Goal: Information Seeking & Learning: Compare options

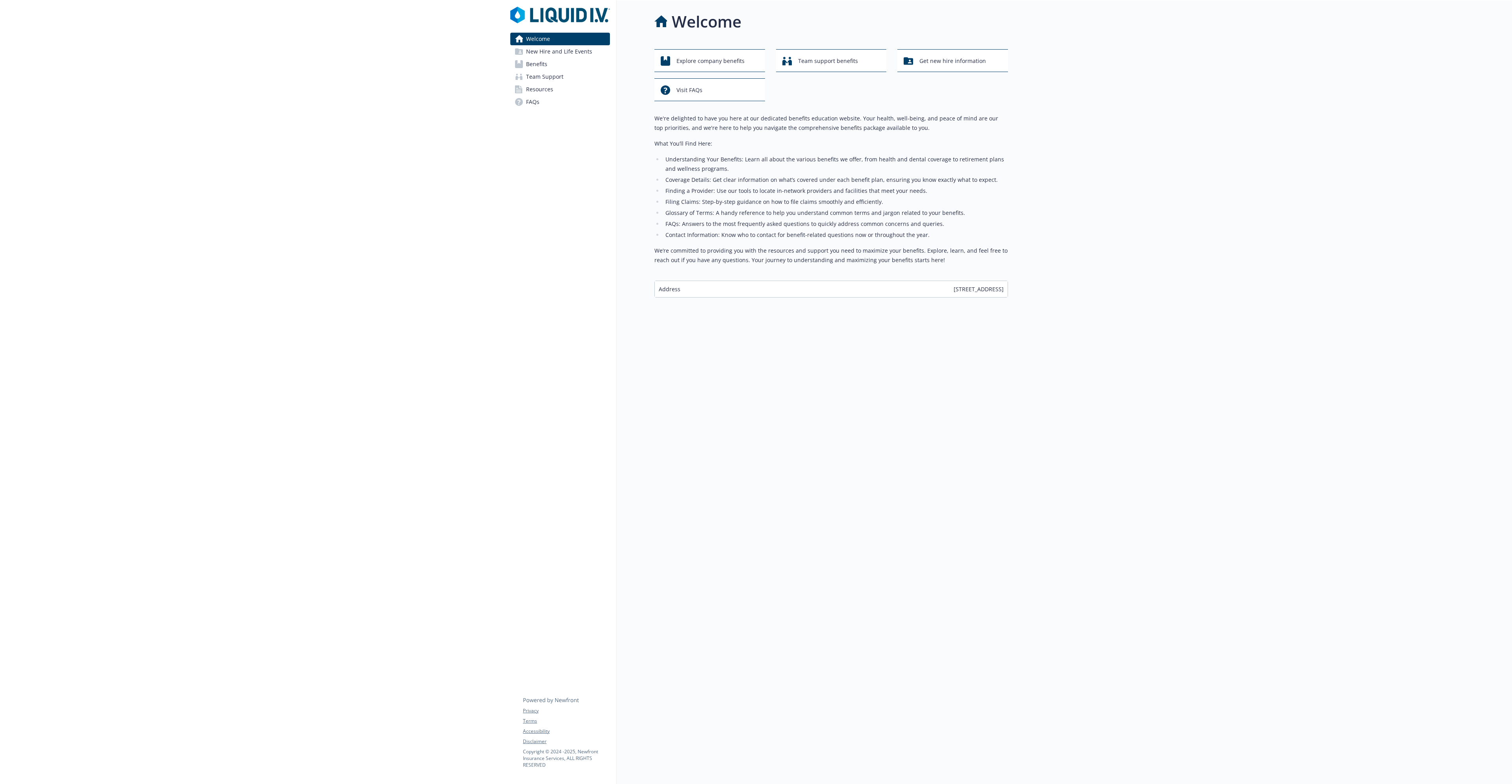
click at [542, 62] on span "Benefits" at bounding box center [536, 64] width 21 height 12
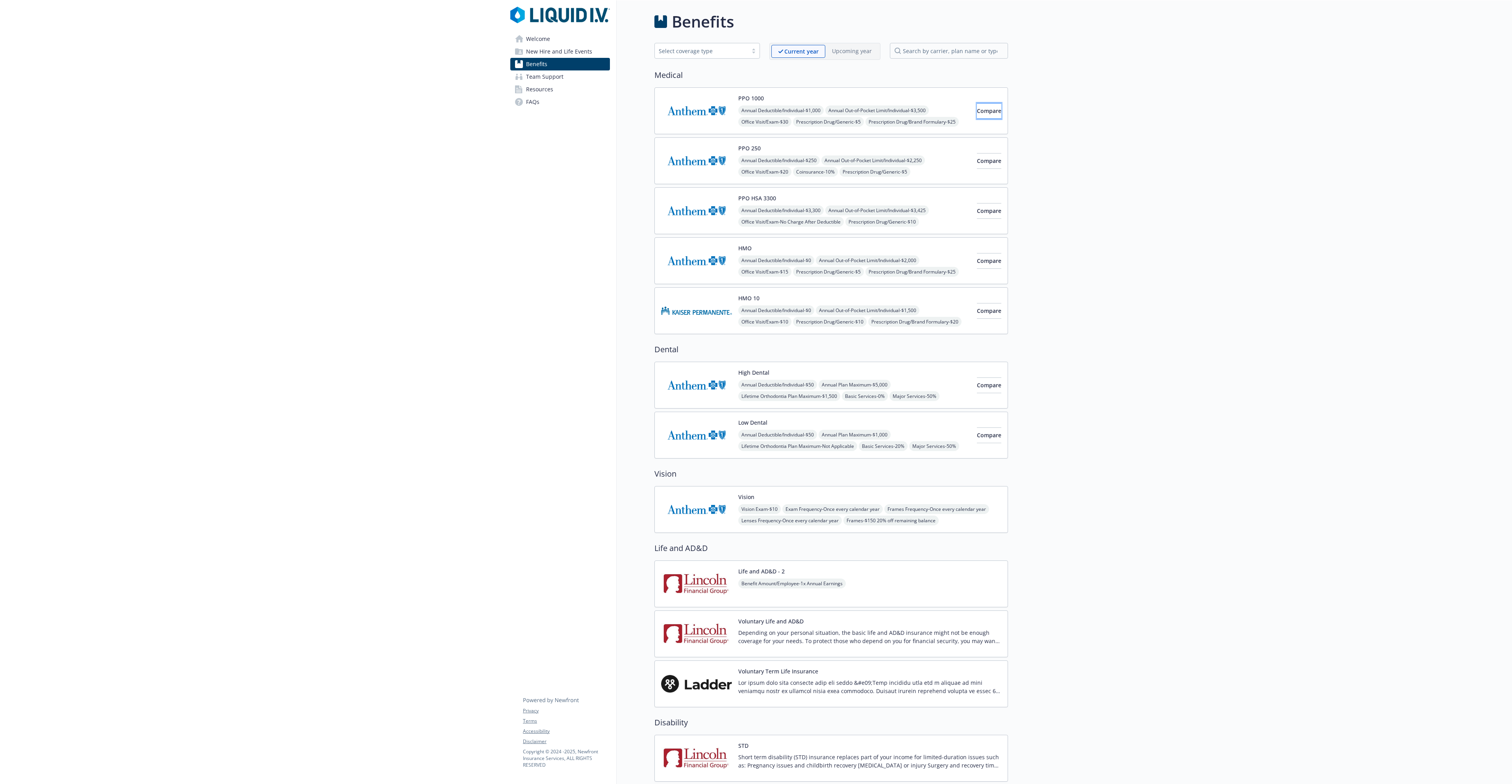
click at [977, 113] on span "Compare" at bounding box center [989, 110] width 25 height 8
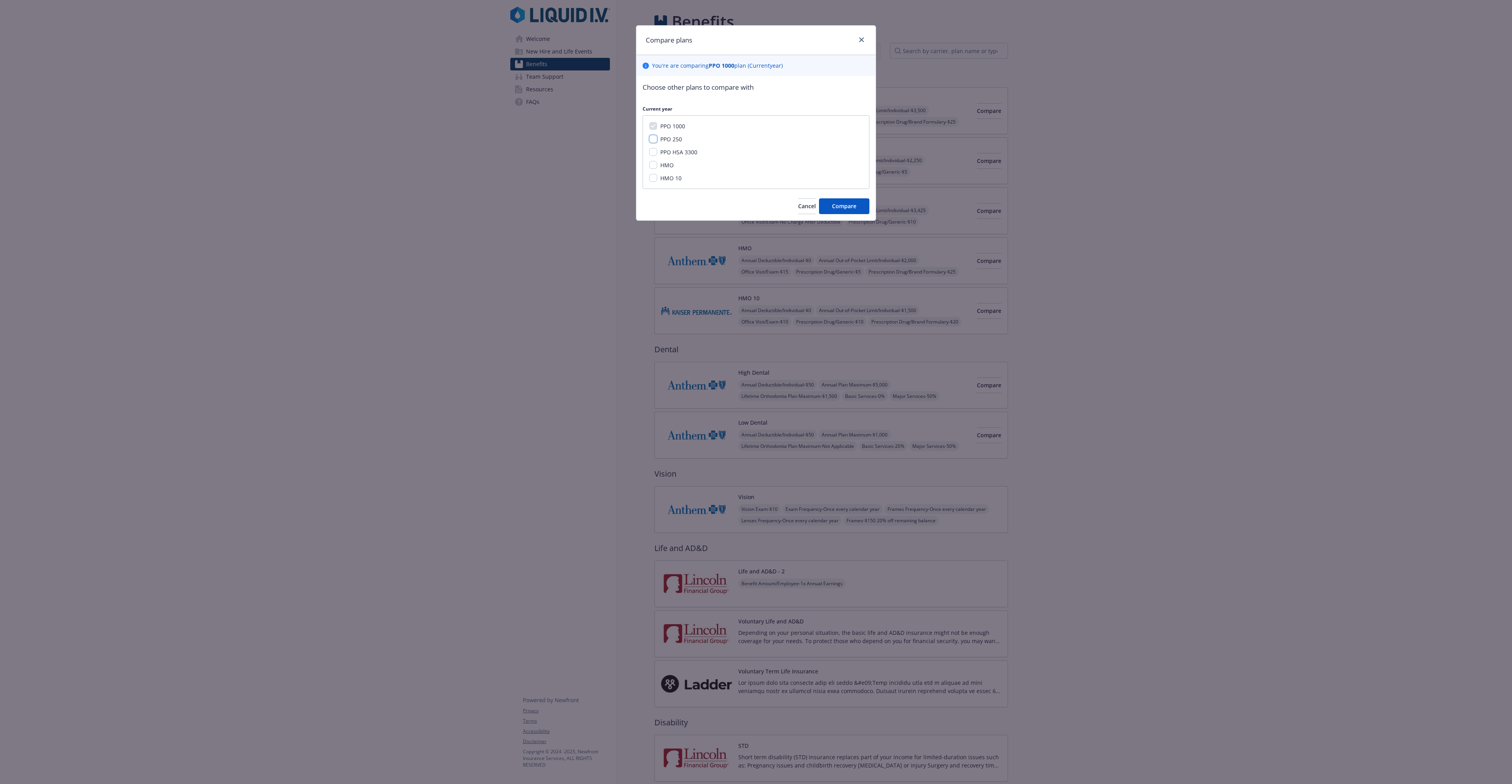
click at [654, 139] on input "PPO 250" at bounding box center [653, 138] width 8 height 8
checkbox input "true"
click at [832, 208] on span "Compare" at bounding box center [844, 206] width 25 height 8
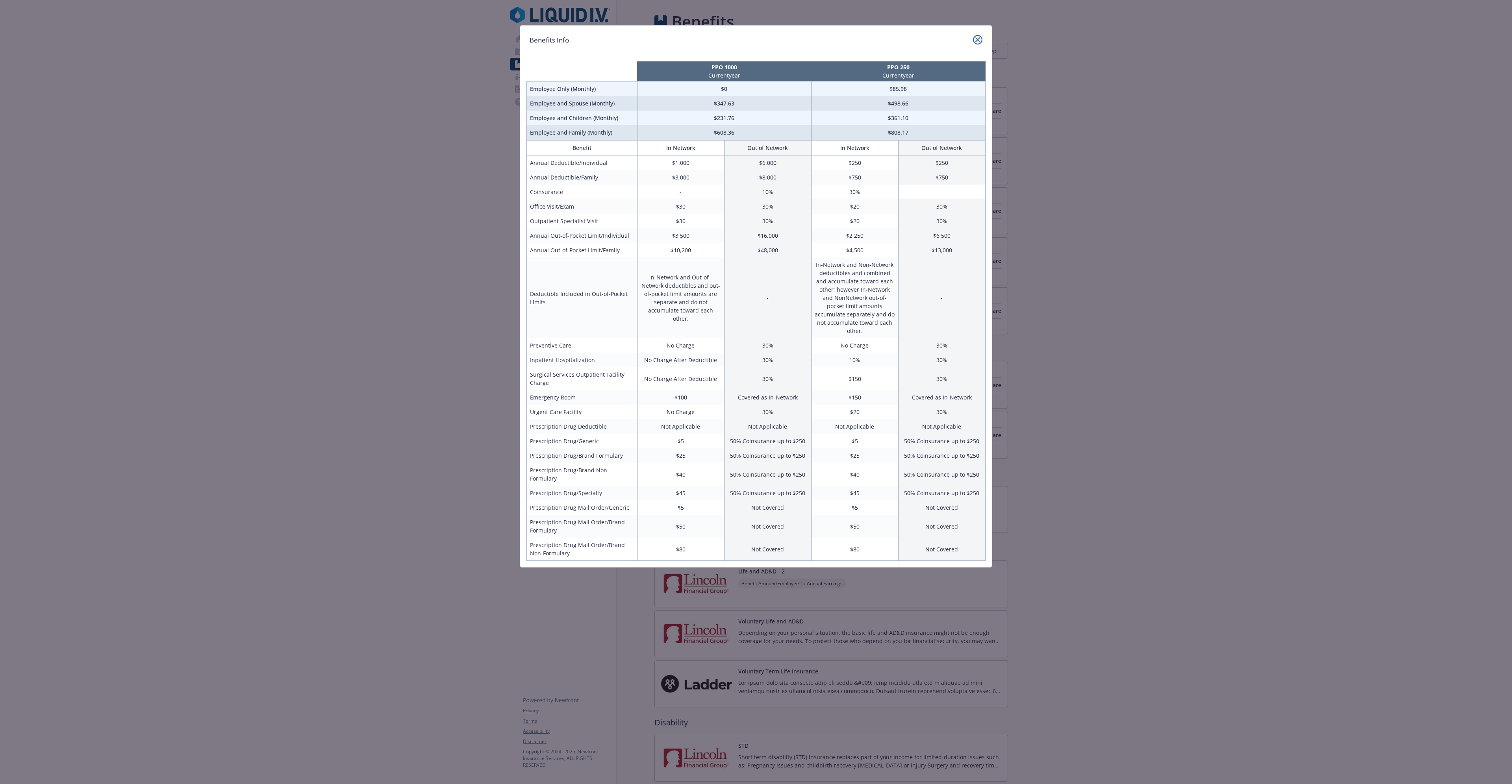
click at [978, 40] on icon "close" at bounding box center [978, 40] width 5 height 5
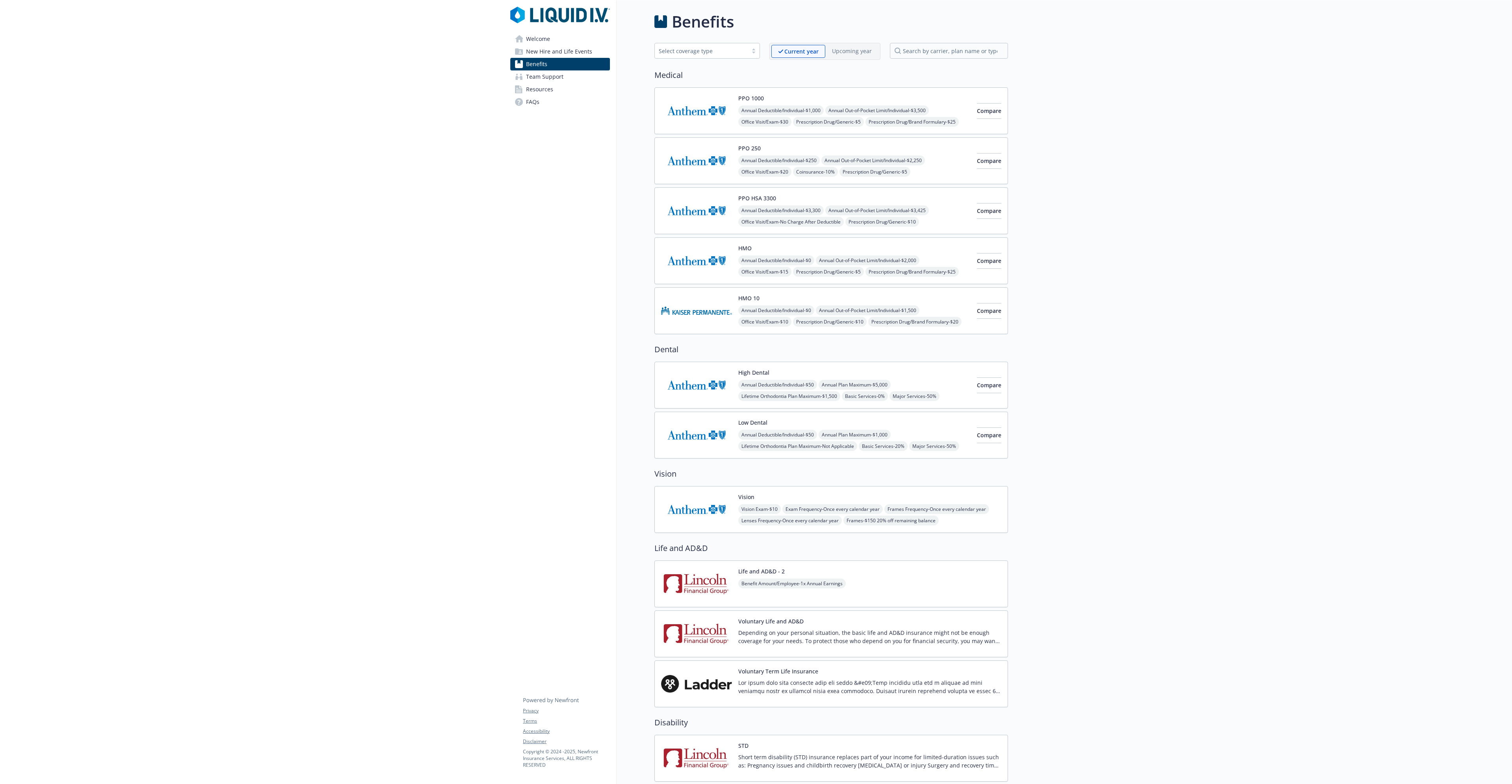
click at [703, 109] on img at bounding box center [696, 110] width 71 height 33
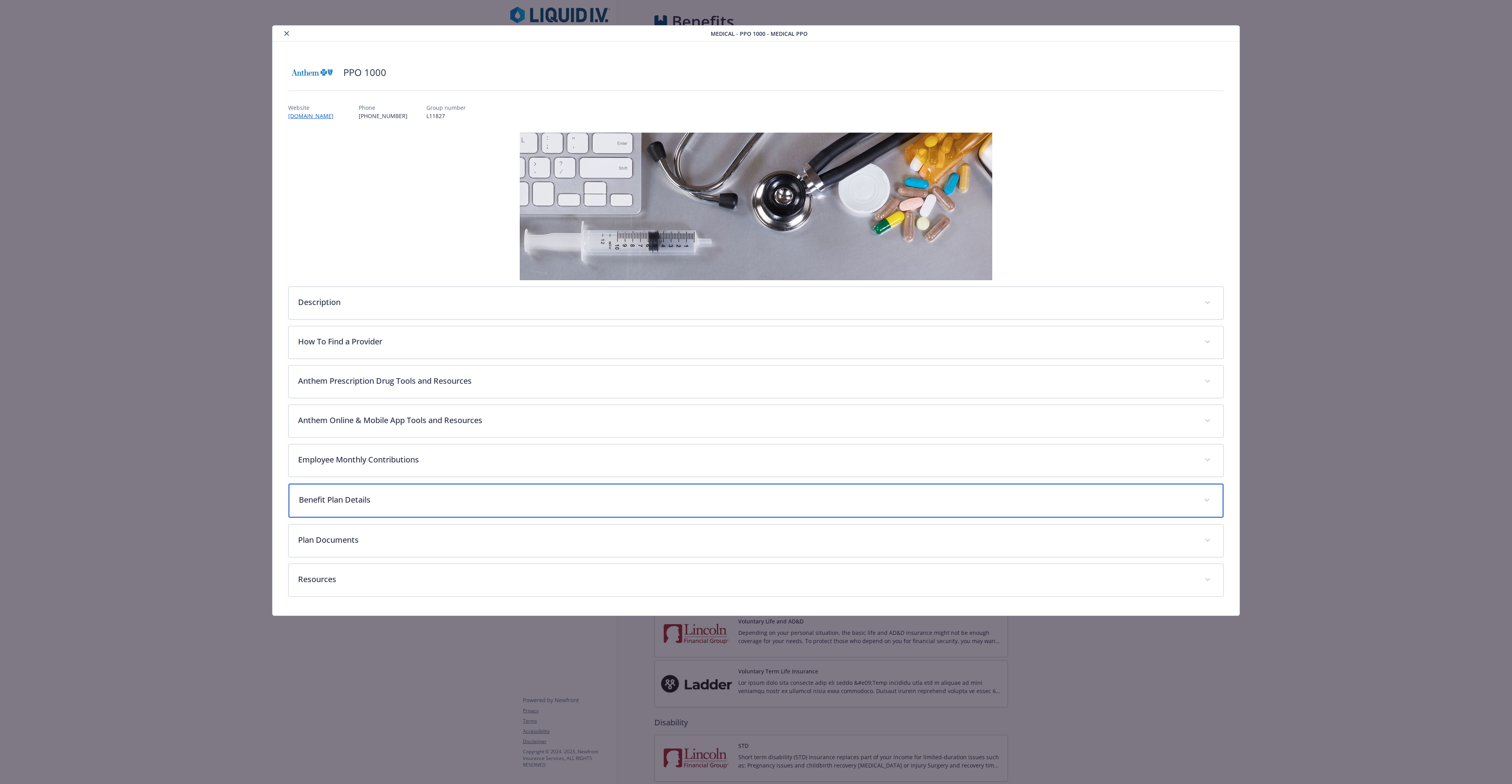
click at [350, 503] on p "Benefit Plan Details" at bounding box center [746, 500] width 895 height 12
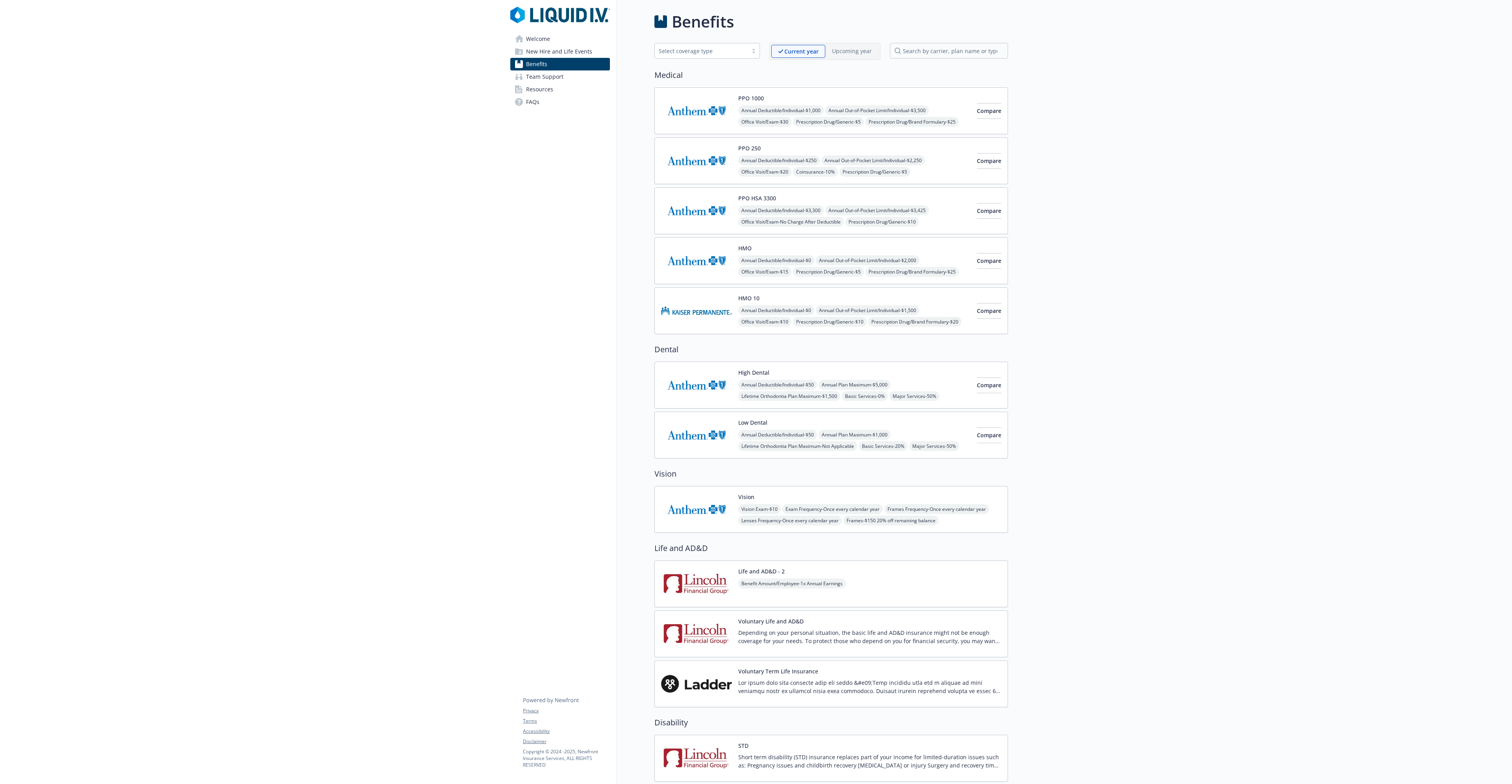
click at [747, 497] on button "Vision" at bounding box center [747, 497] width 16 height 8
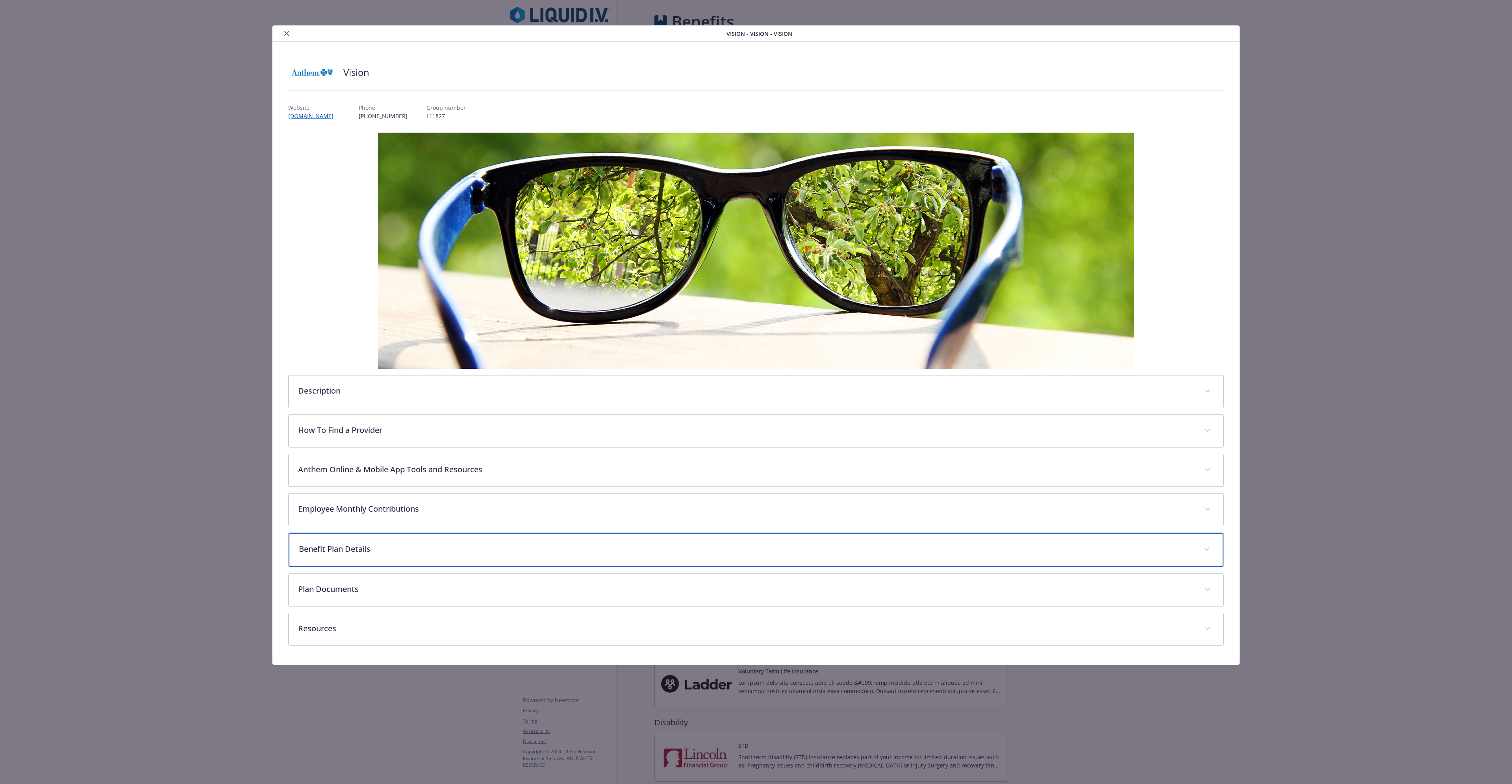
click at [350, 548] on p "Benefit Plan Details" at bounding box center [746, 549] width 895 height 12
